Goal: Navigation & Orientation: Find specific page/section

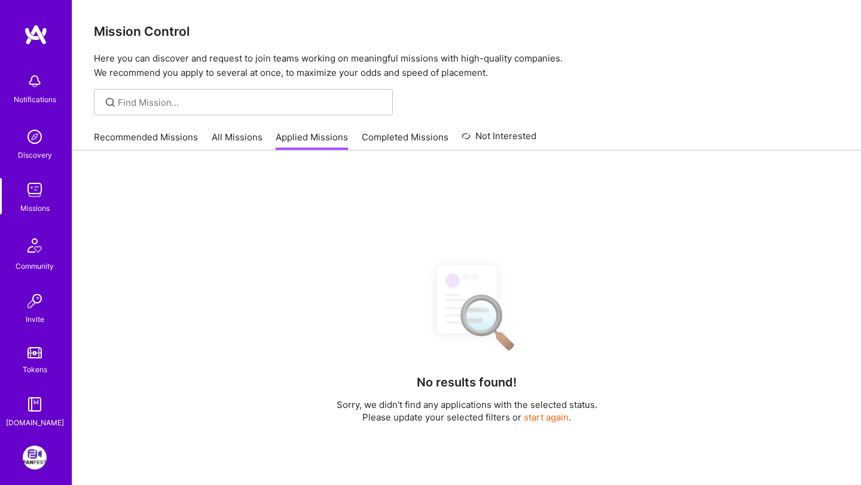
click at [192, 144] on link "Recommended Missions" at bounding box center [146, 141] width 104 height 20
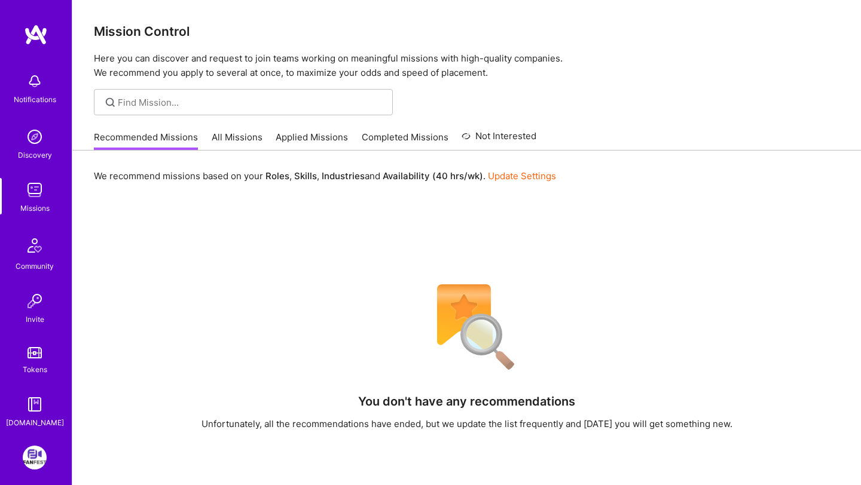
click at [249, 138] on link "All Missions" at bounding box center [237, 141] width 51 height 20
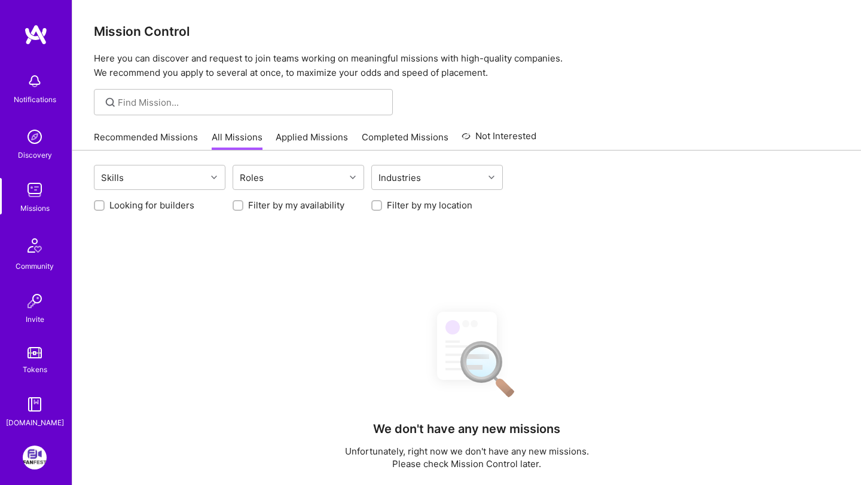
click at [289, 138] on link "Applied Missions" at bounding box center [312, 141] width 72 height 20
